Goal: Information Seeking & Learning: Learn about a topic

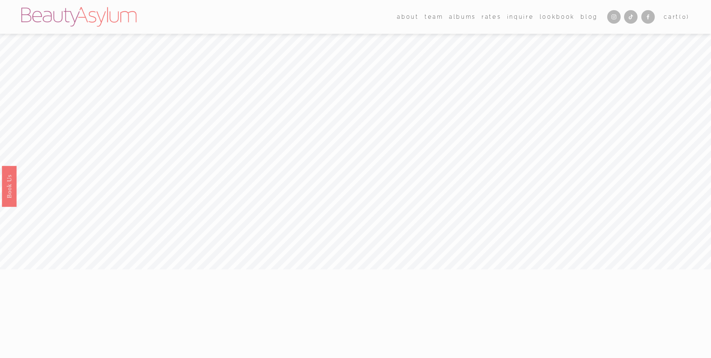
click at [493, 15] on link "Rates" at bounding box center [491, 16] width 19 height 11
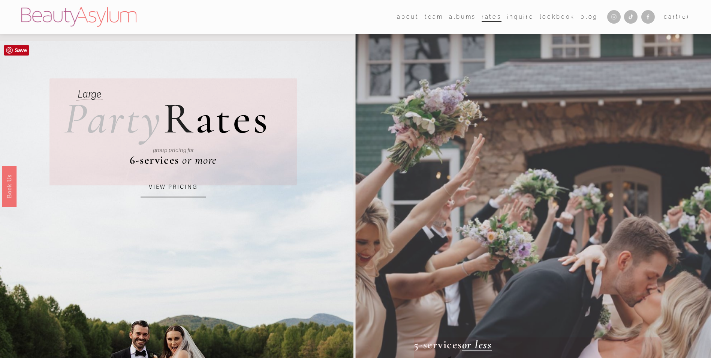
click at [177, 189] on link "VIEW PRICING" at bounding box center [174, 187] width 66 height 20
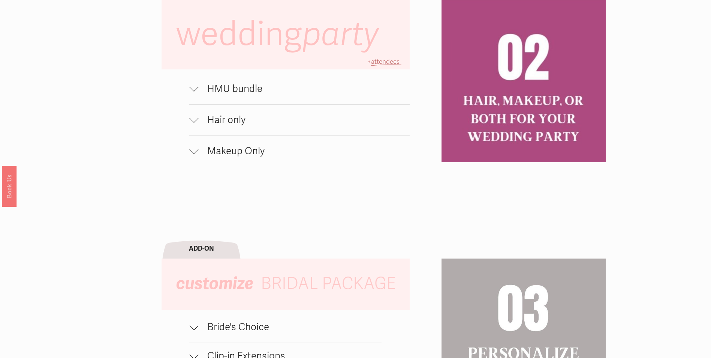
scroll to position [607, 0]
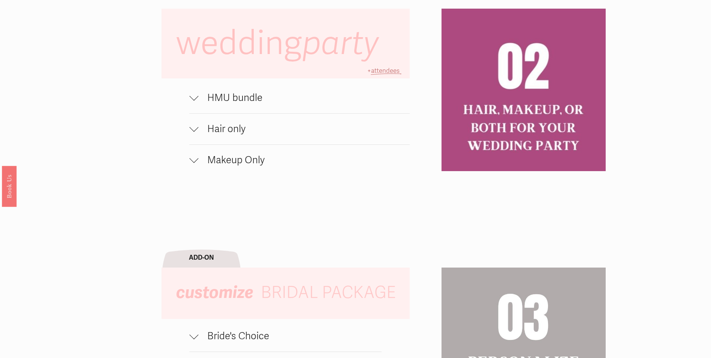
click at [229, 98] on span "HMU bundle" at bounding box center [303, 98] width 211 height 12
